Goal: Transaction & Acquisition: Purchase product/service

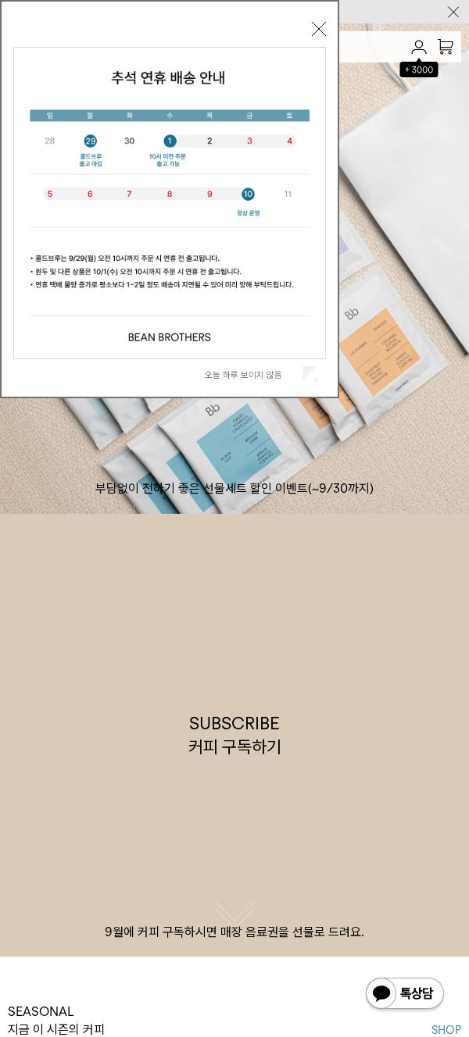
click at [105, 25] on button "닫기" at bounding box center [319, 29] width 14 height 14
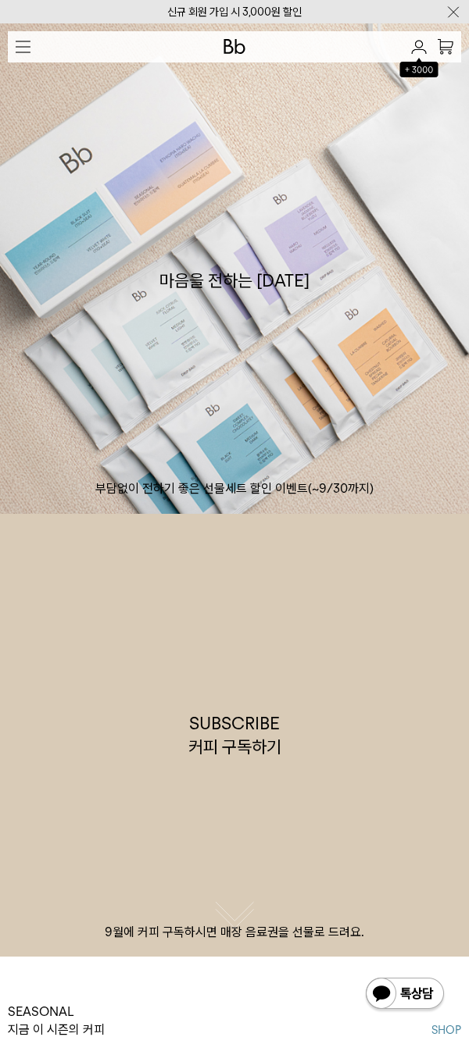
click at [20, 44] on img "button" at bounding box center [23, 47] width 15 height 12
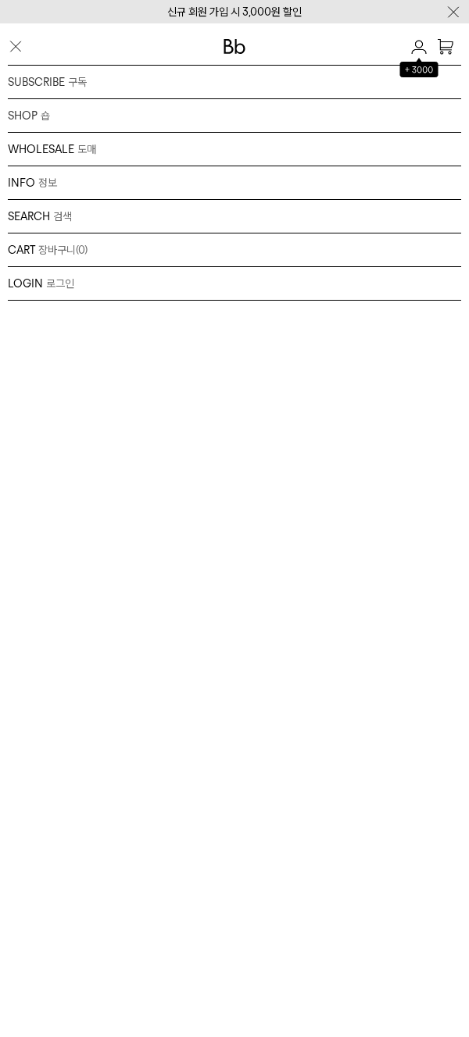
click at [42, 112] on div "SHOP 숍 원두 드립백/콜드브루/캡슐 선물세트 커피용품 프로그램" at bounding box center [234, 116] width 453 height 34
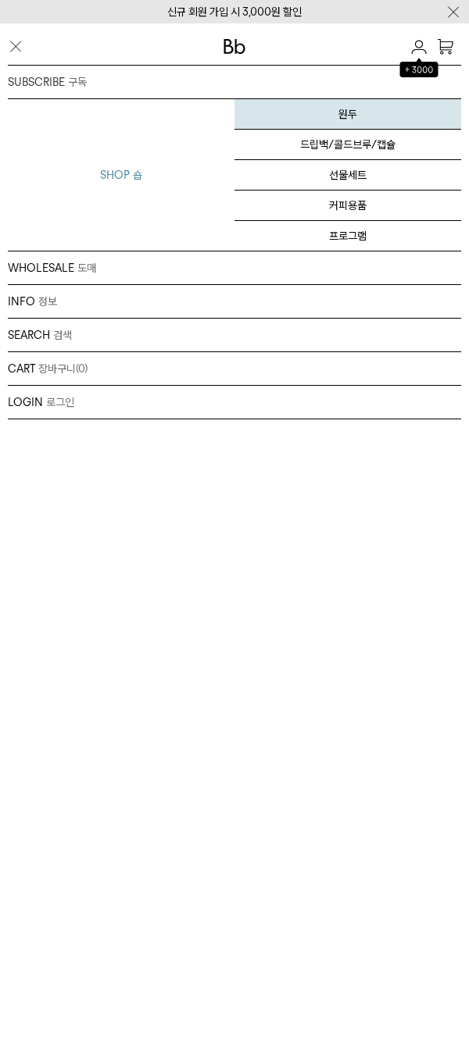
click at [105, 112] on link "원두" at bounding box center [347, 114] width 227 height 30
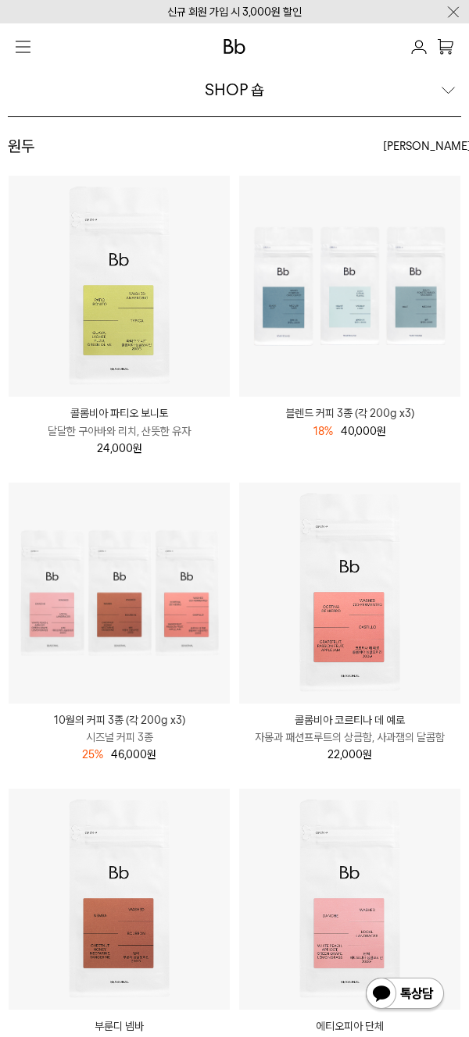
click at [143, 320] on img at bounding box center [119, 286] width 221 height 221
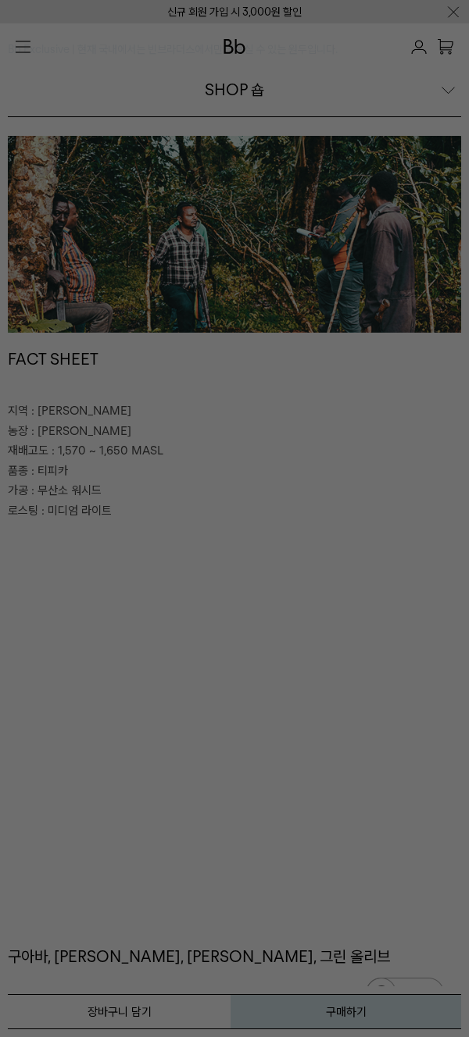
scroll to position [626, 0]
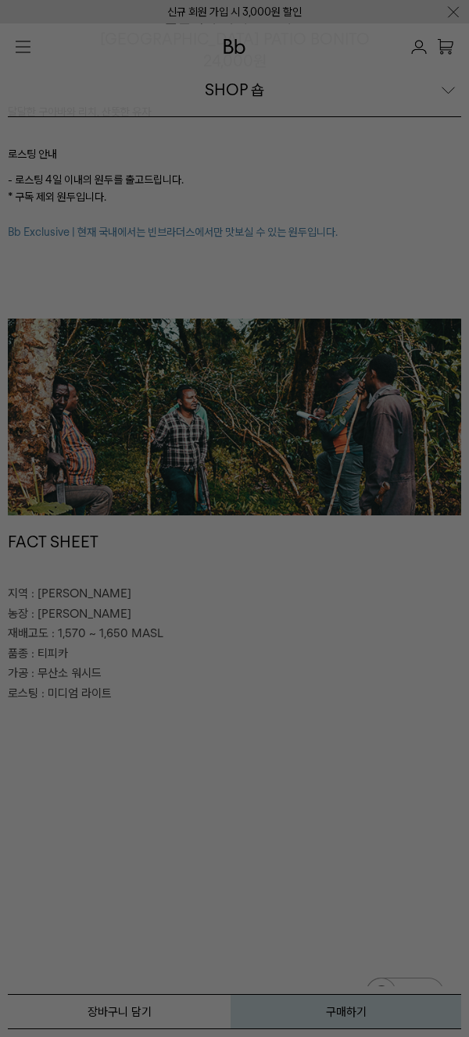
click at [252, 398] on div at bounding box center [234, 518] width 469 height 1037
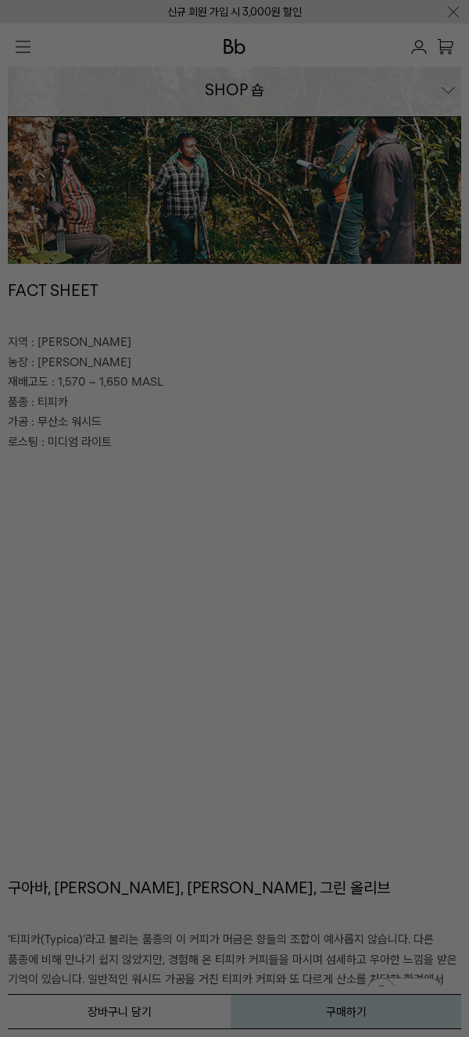
scroll to position [0, 0]
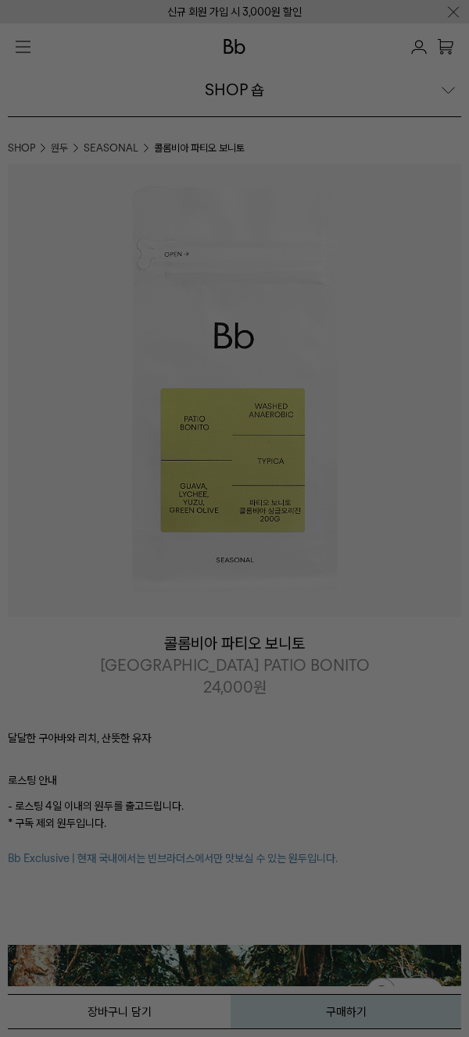
click at [315, 243] on div at bounding box center [234, 518] width 469 height 1037
